Goal: Submit feedback/report problem

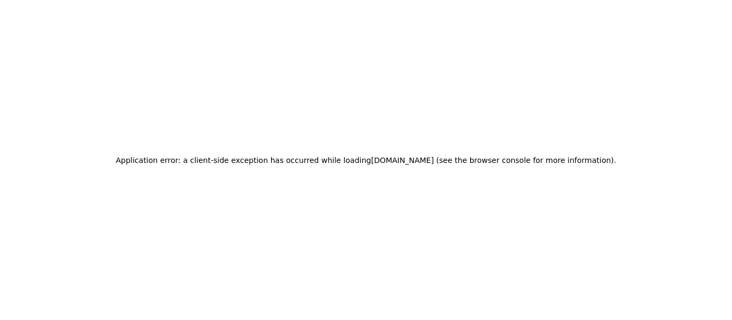
click at [509, 159] on h2 "Application error: a client-side exception has occurred while loading [DOMAIN_N…" at bounding box center [366, 160] width 501 height 15
click at [484, 158] on h2 "Application error: a client-side exception has occurred while loading [DOMAIN_N…" at bounding box center [366, 160] width 501 height 15
drag, startPoint x: 367, startPoint y: 158, endPoint x: 438, endPoint y: 158, distance: 70.8
click at [438, 158] on h2 "Application error: a client-side exception has occurred while loading [DOMAIN_N…" at bounding box center [366, 160] width 501 height 15
drag, startPoint x: 434, startPoint y: 160, endPoint x: 368, endPoint y: 159, distance: 66.0
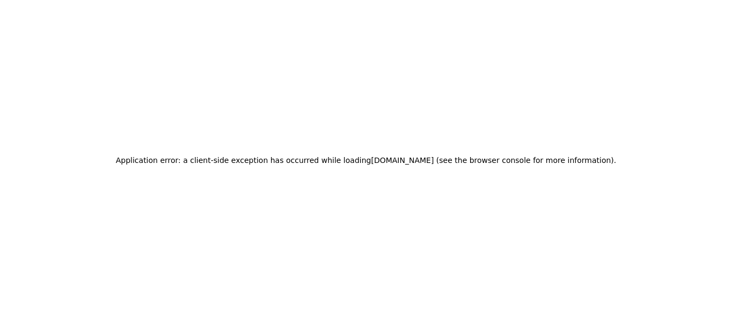
click at [368, 159] on h2 "Application error: a client-side exception has occurred while loading [DOMAIN_N…" at bounding box center [366, 160] width 501 height 15
copy h2 "[DOMAIN_NAME]"
